Goal: Navigation & Orientation: Find specific page/section

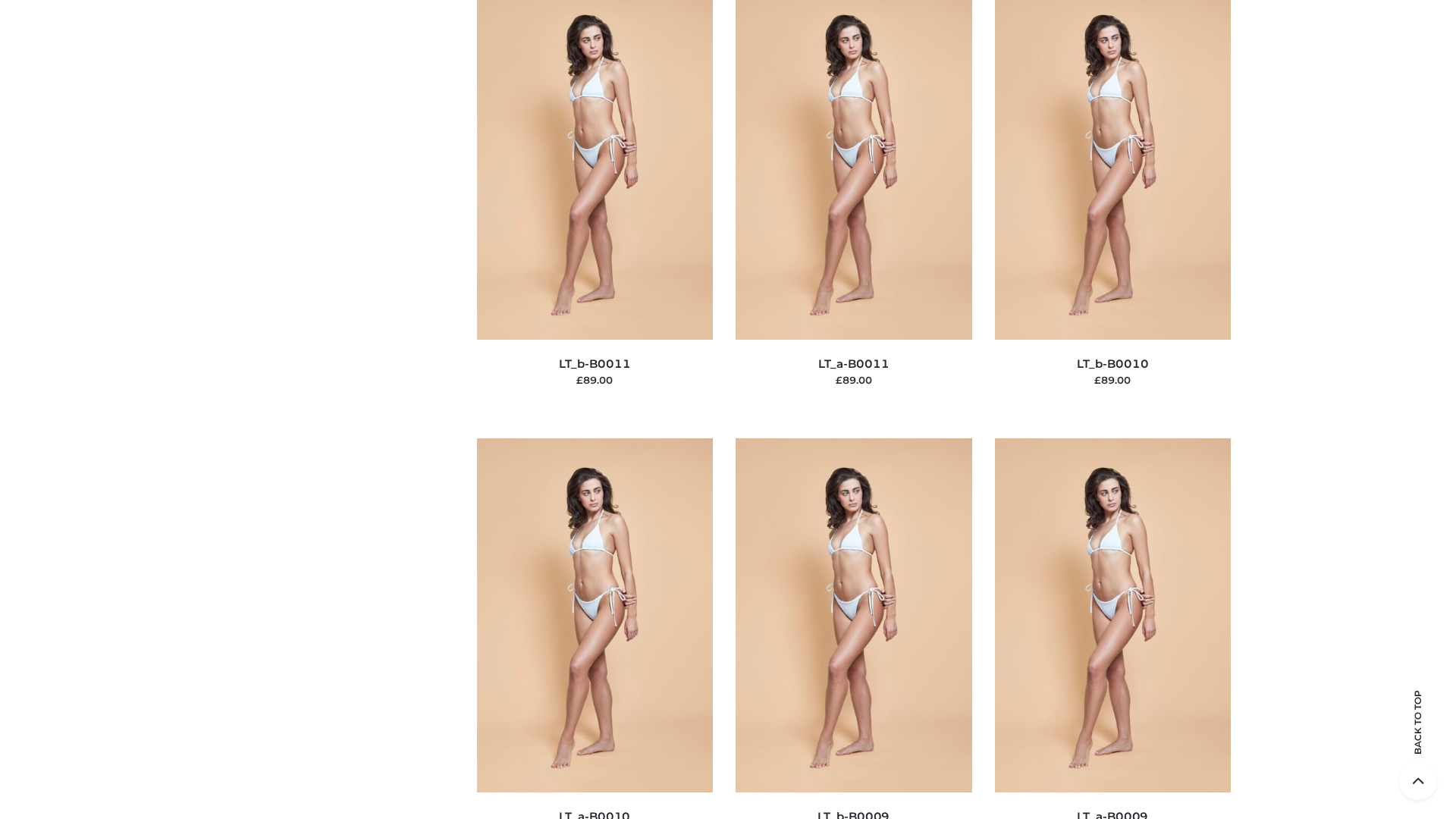
scroll to position [6807, 0]
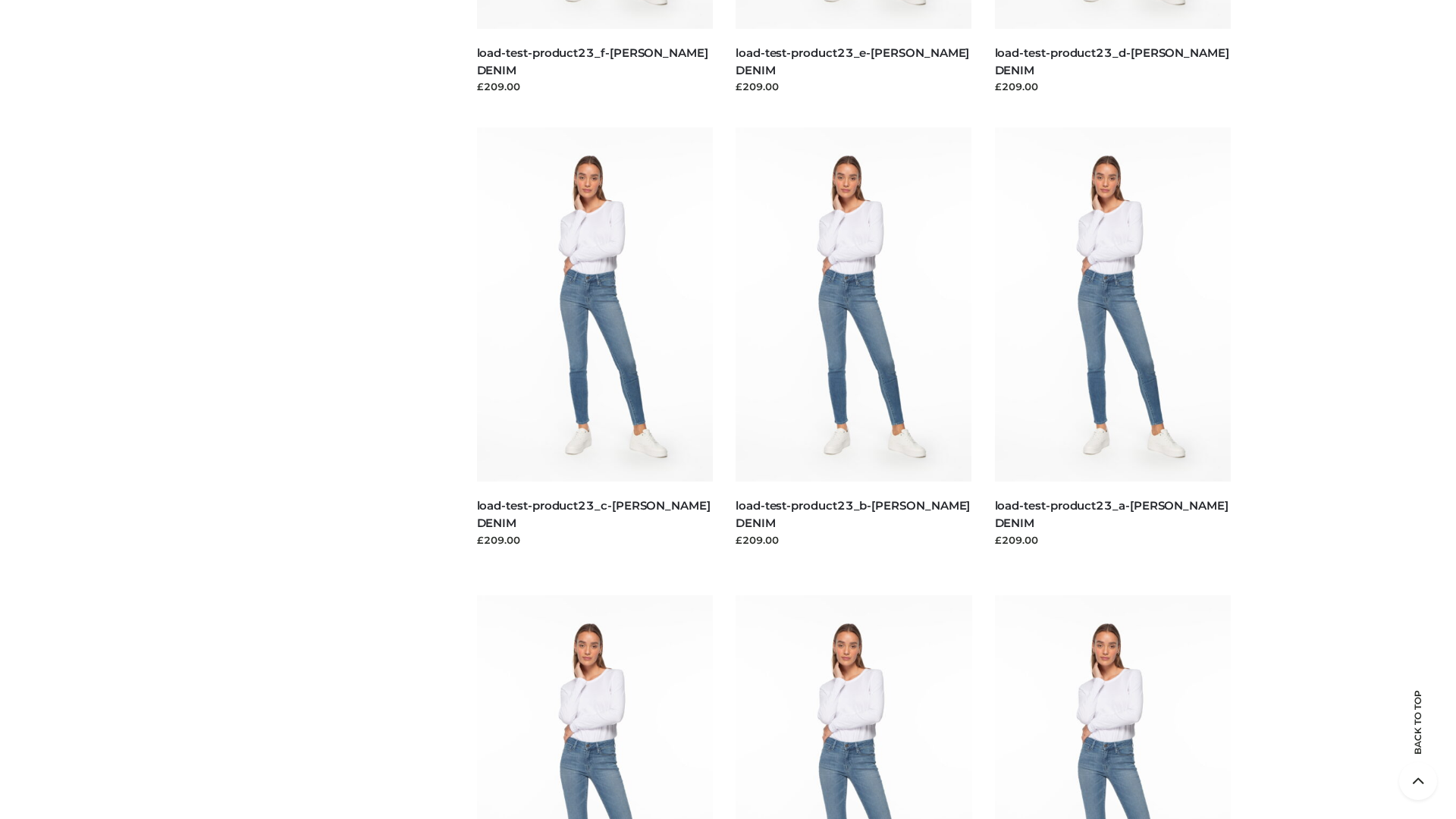
scroll to position [1329, 0]
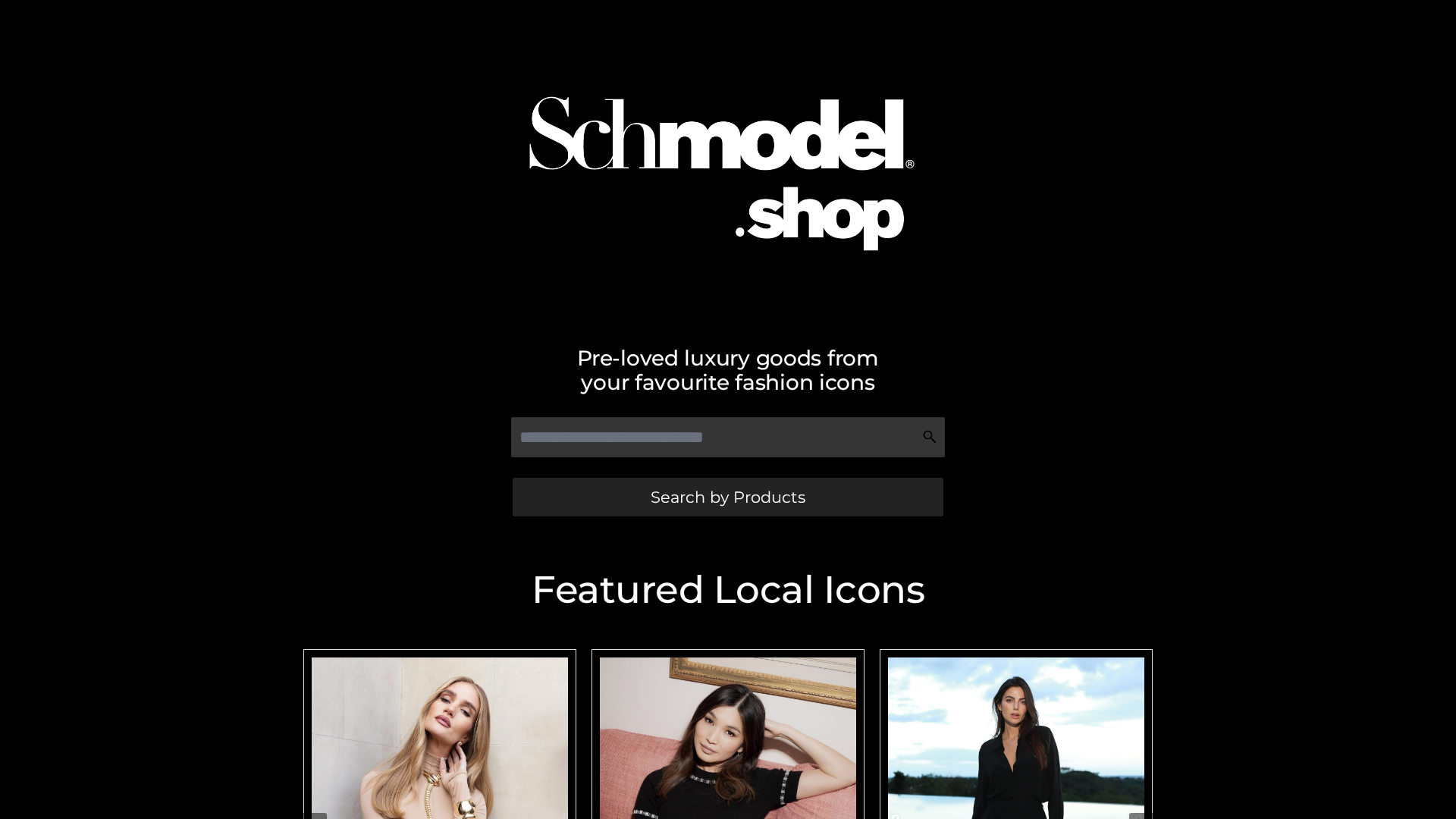
click at [728, 497] on span "Search by Products" at bounding box center [728, 497] width 155 height 16
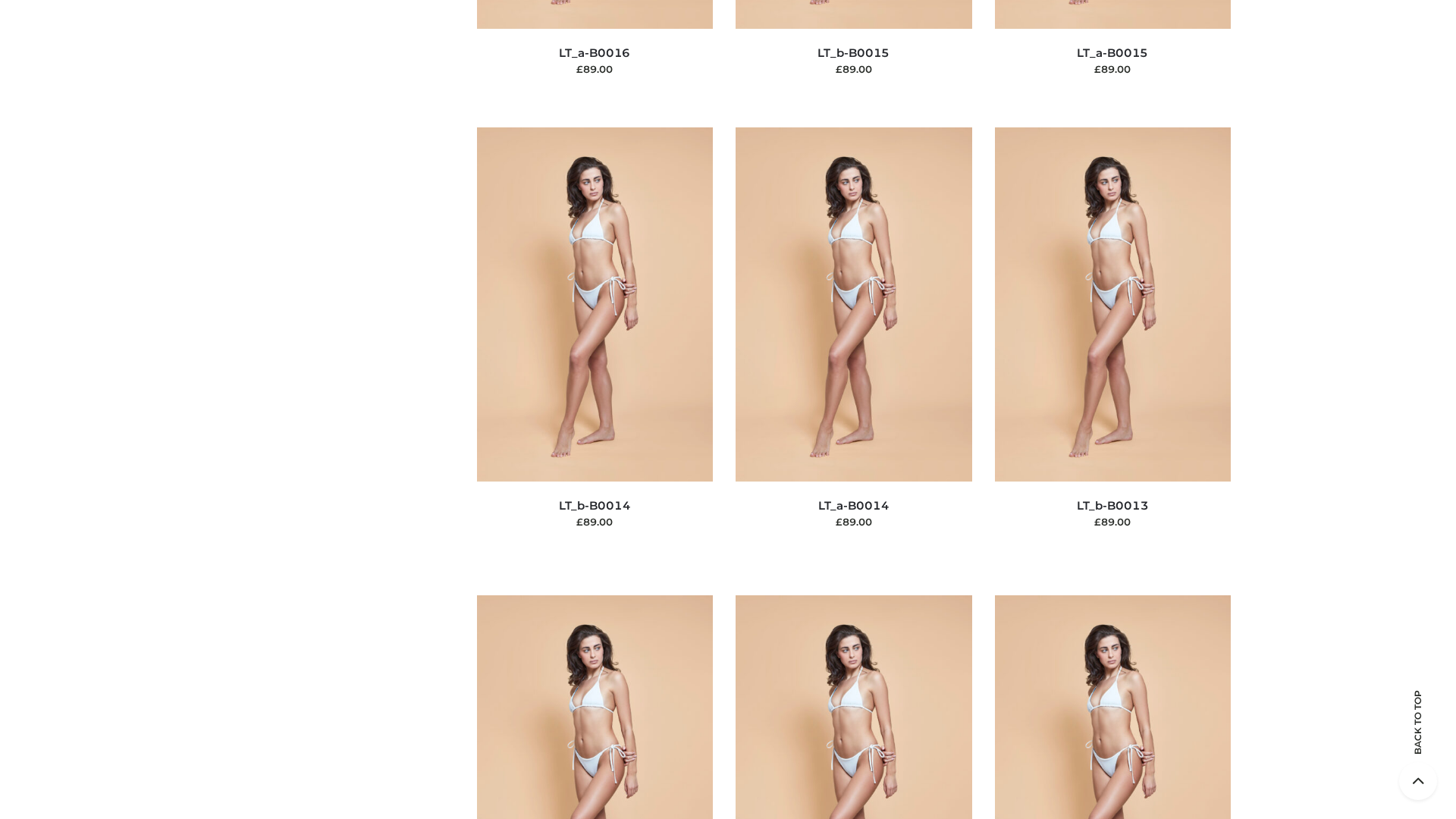
scroll to position [6807, 0]
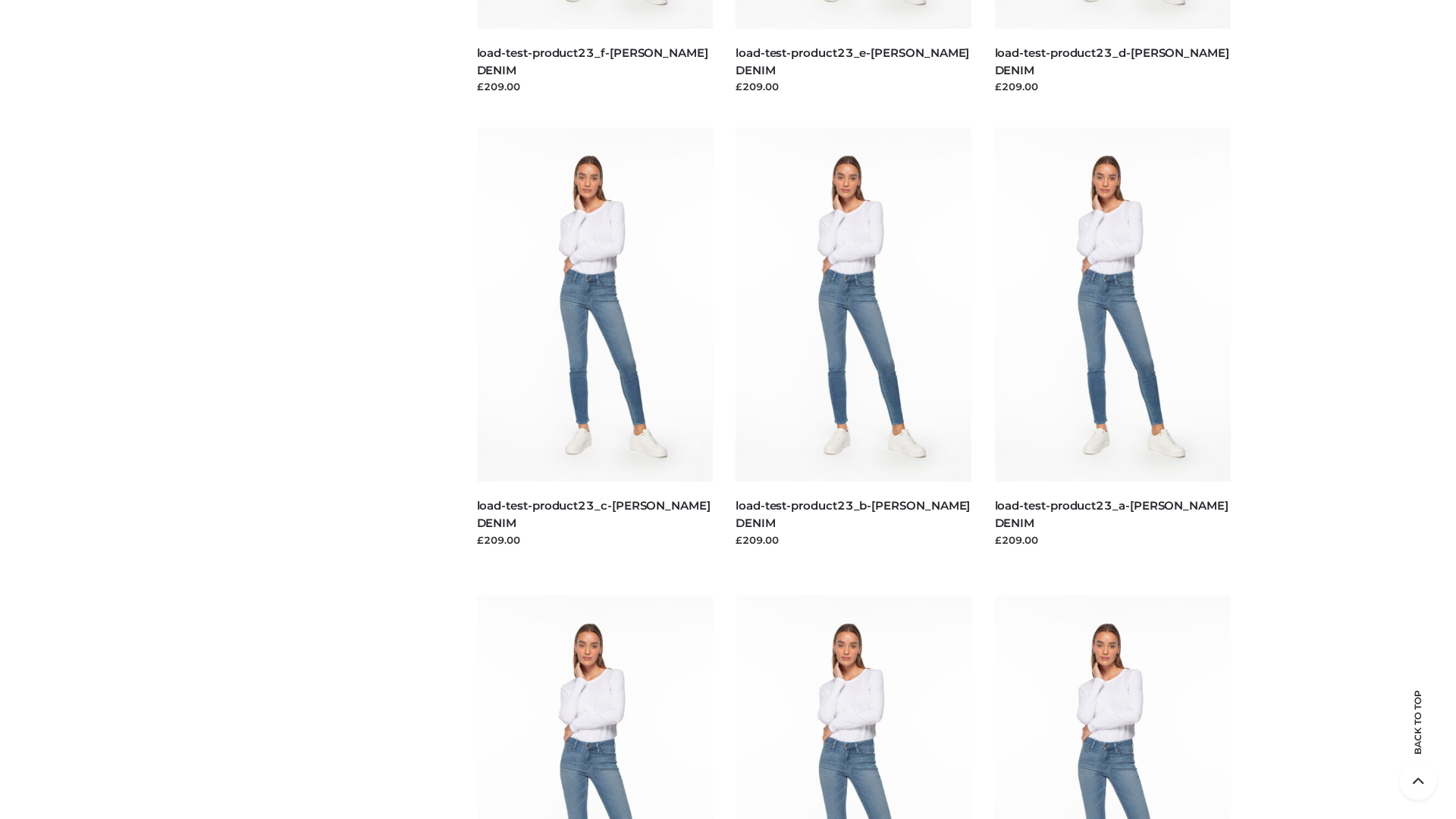
scroll to position [1329, 0]
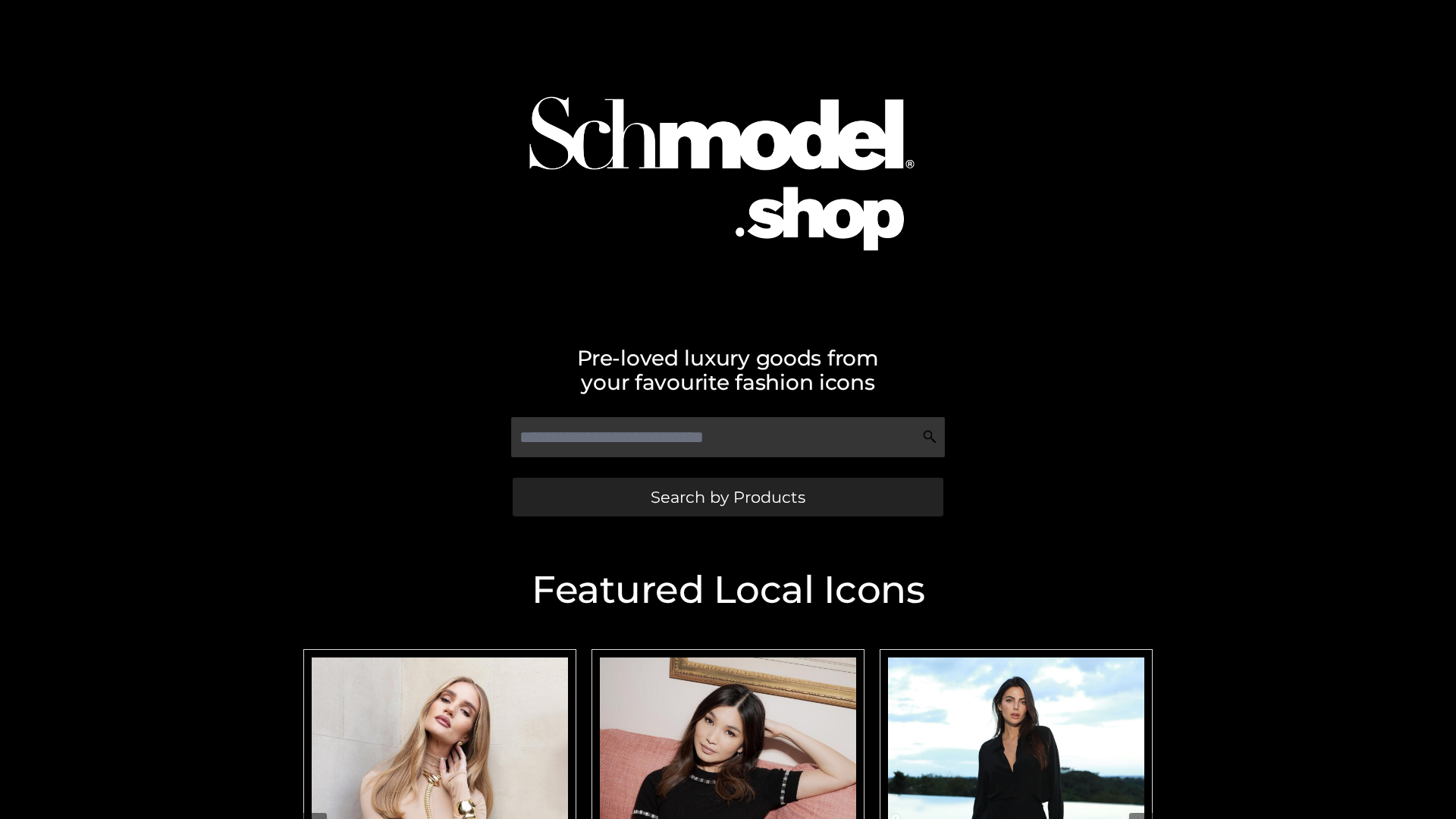
click at [728, 497] on span "Search by Products" at bounding box center [728, 497] width 155 height 16
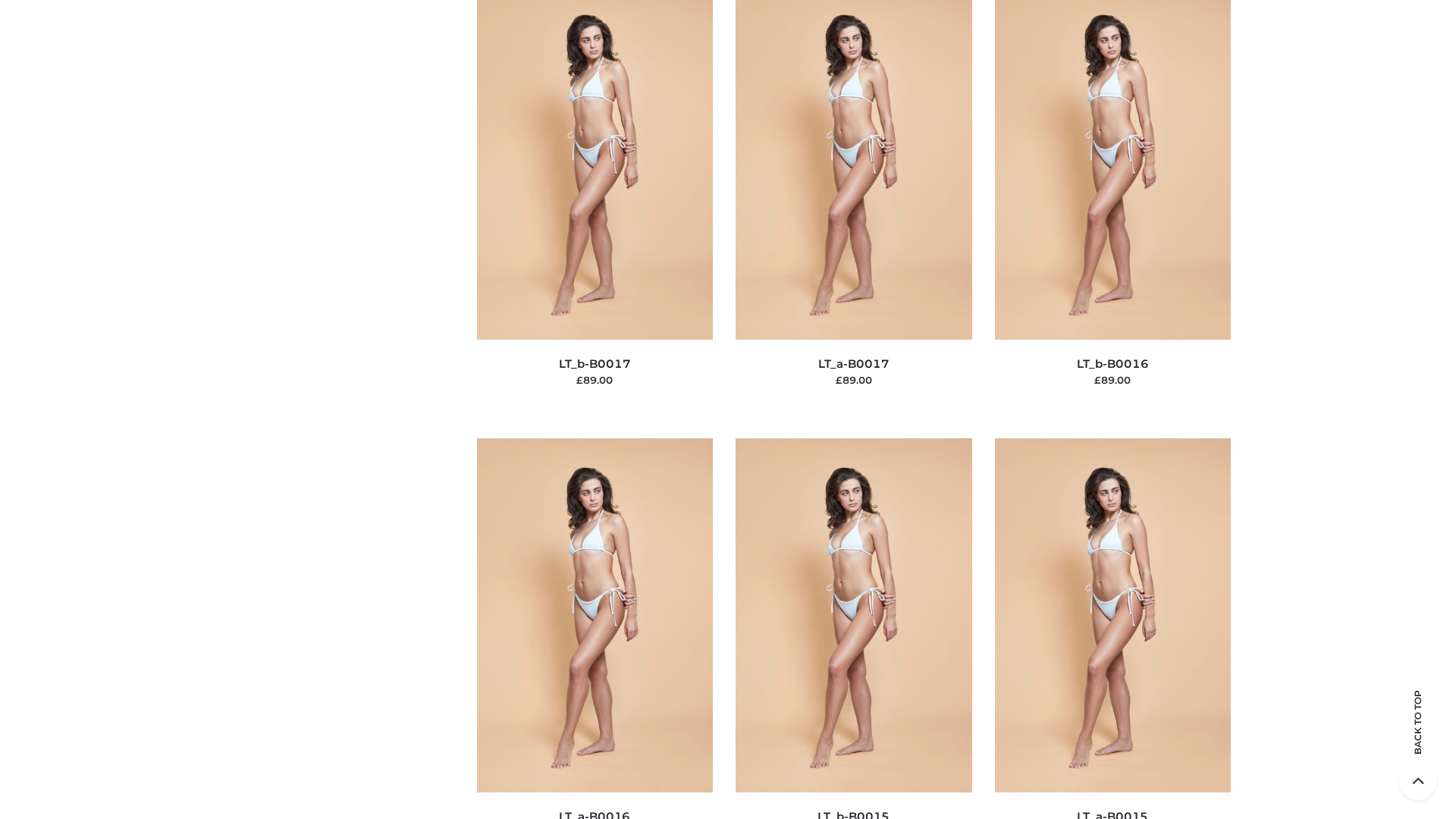
scroll to position [4981, 0]
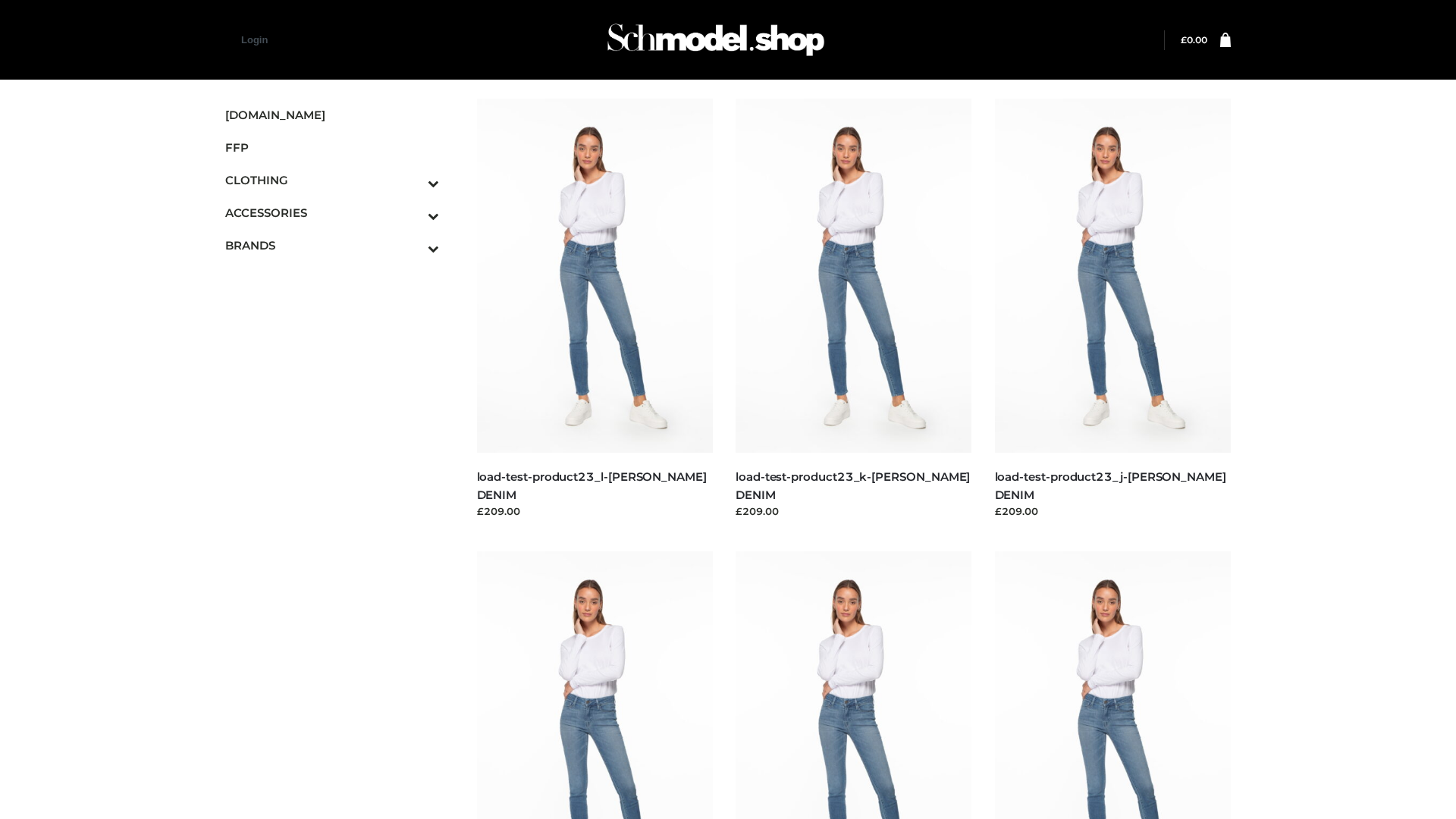
scroll to position [1329, 0]
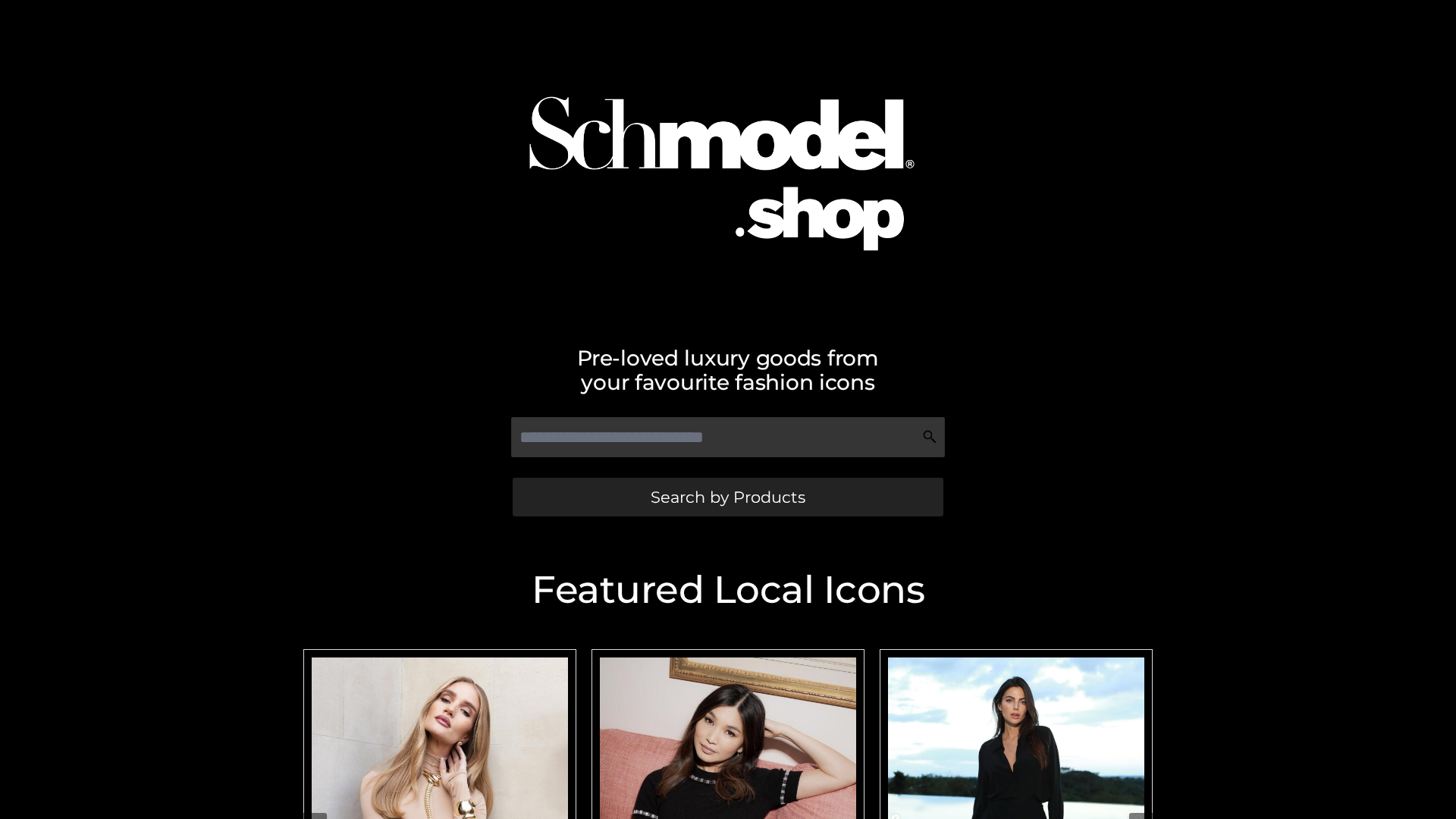
click at [728, 497] on span "Search by Products" at bounding box center [728, 497] width 155 height 16
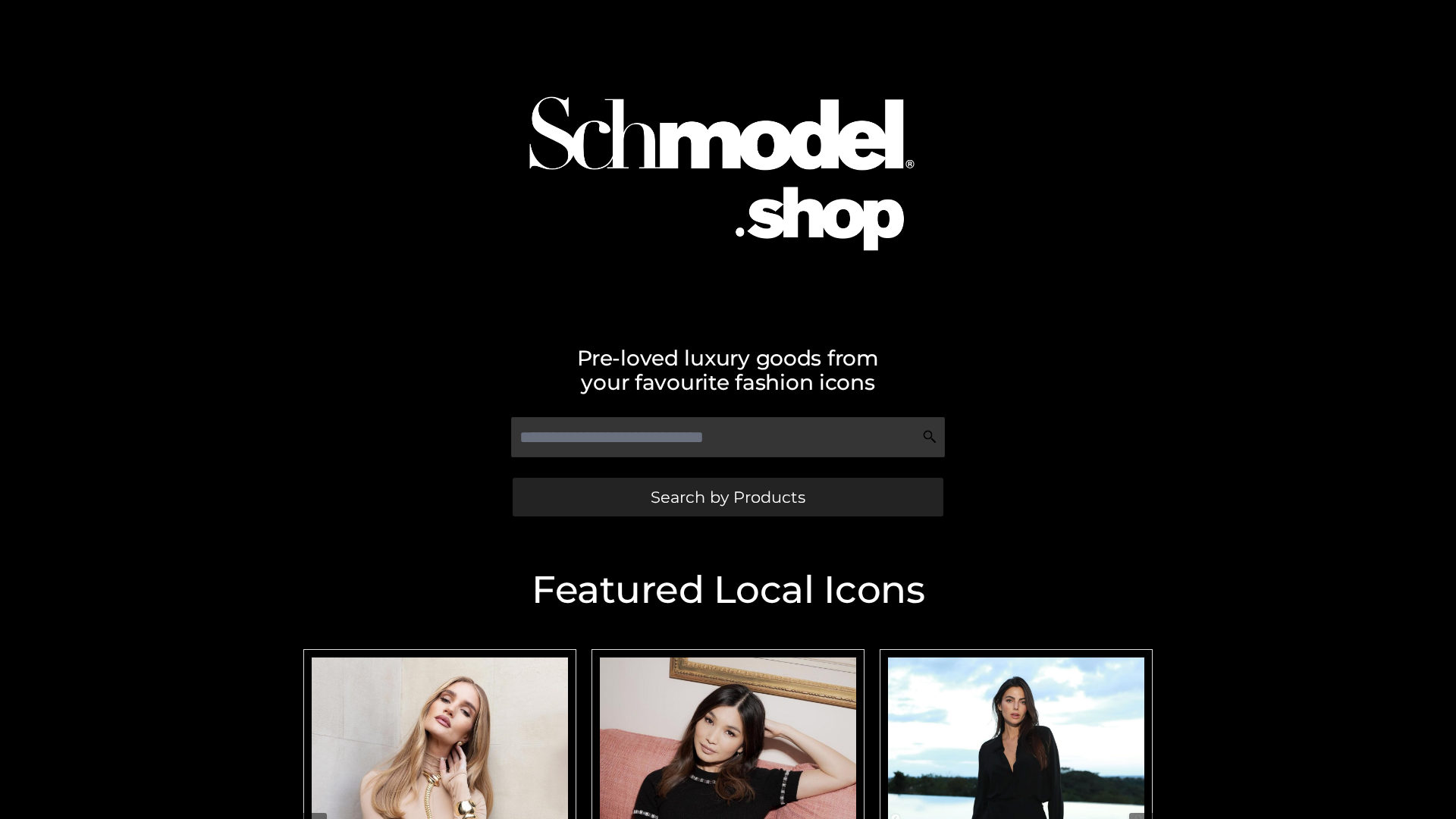
click at [728, 497] on span "Search by Products" at bounding box center [728, 497] width 155 height 16
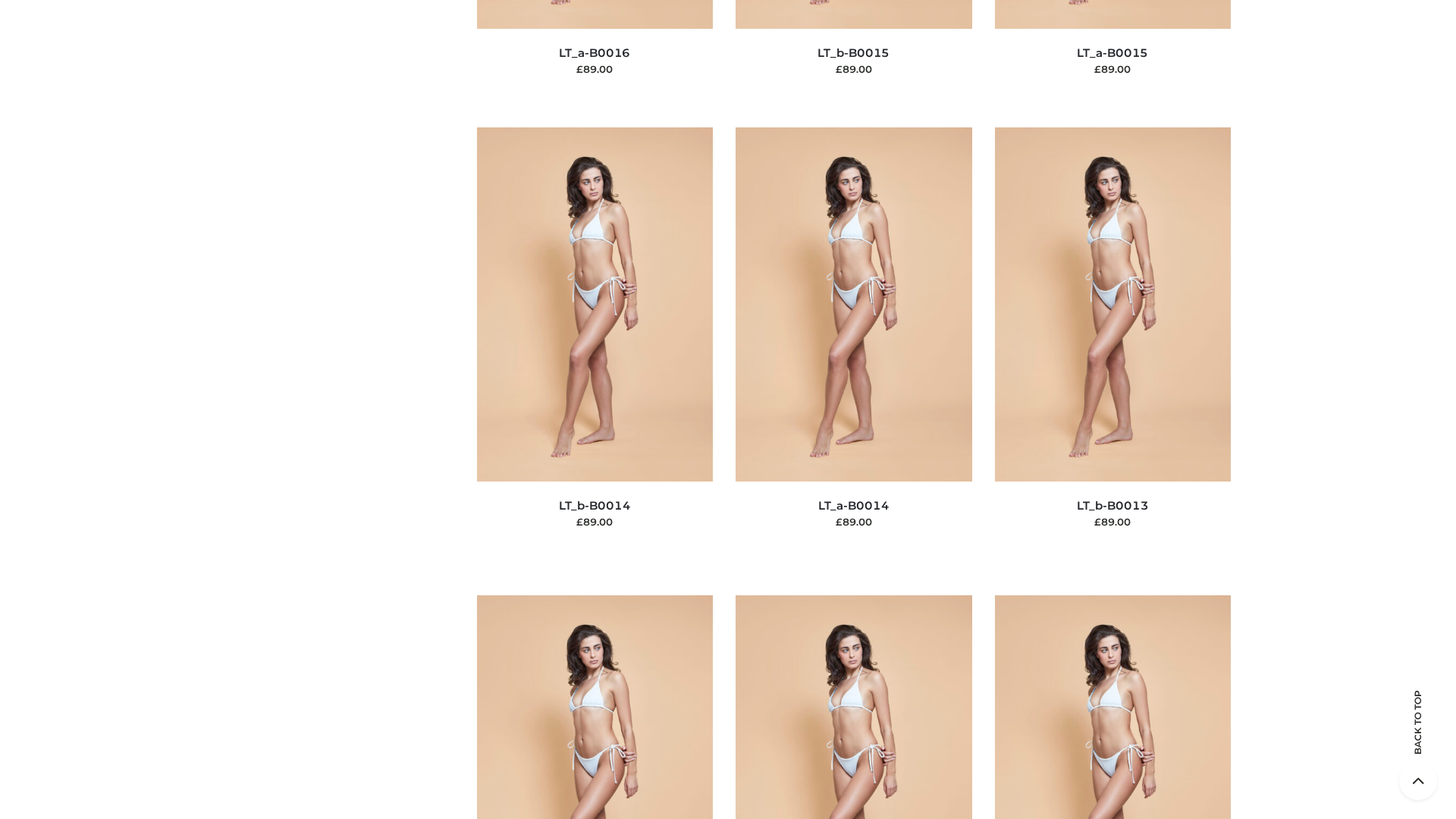
scroll to position [5391, 0]
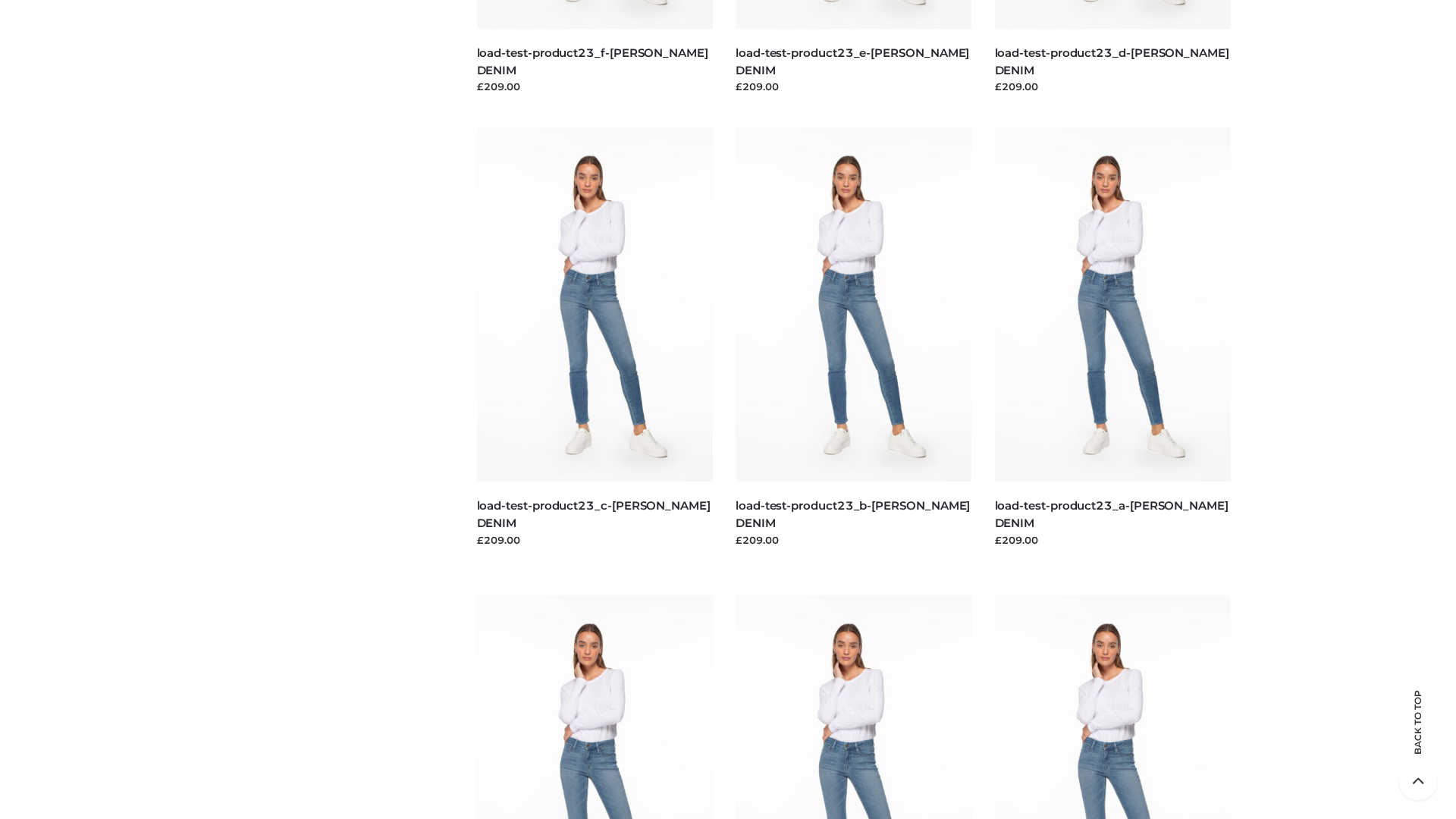
scroll to position [1329, 0]
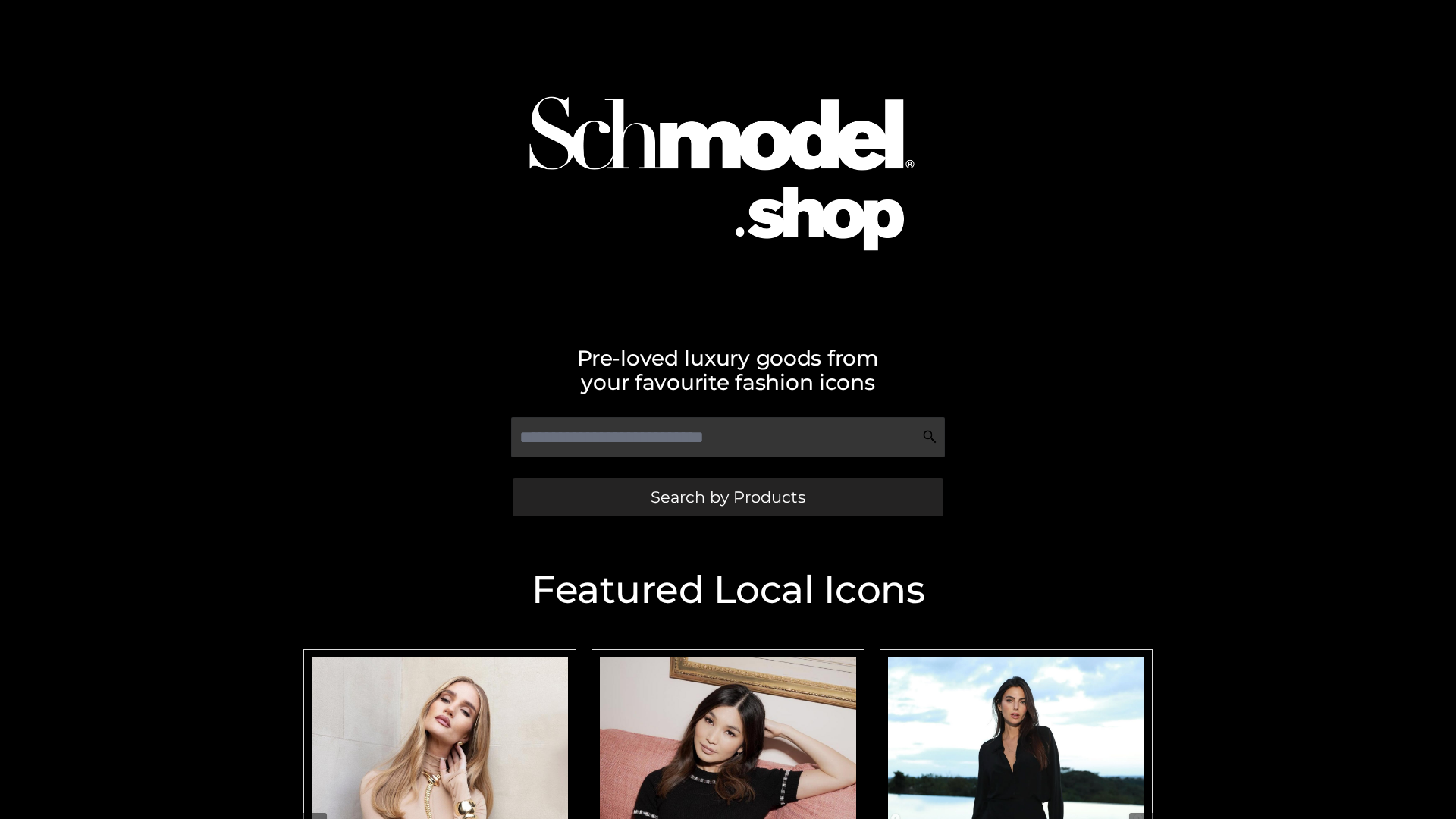
click at [728, 497] on span "Search by Products" at bounding box center [728, 497] width 155 height 16
